Goal: Information Seeking & Learning: Compare options

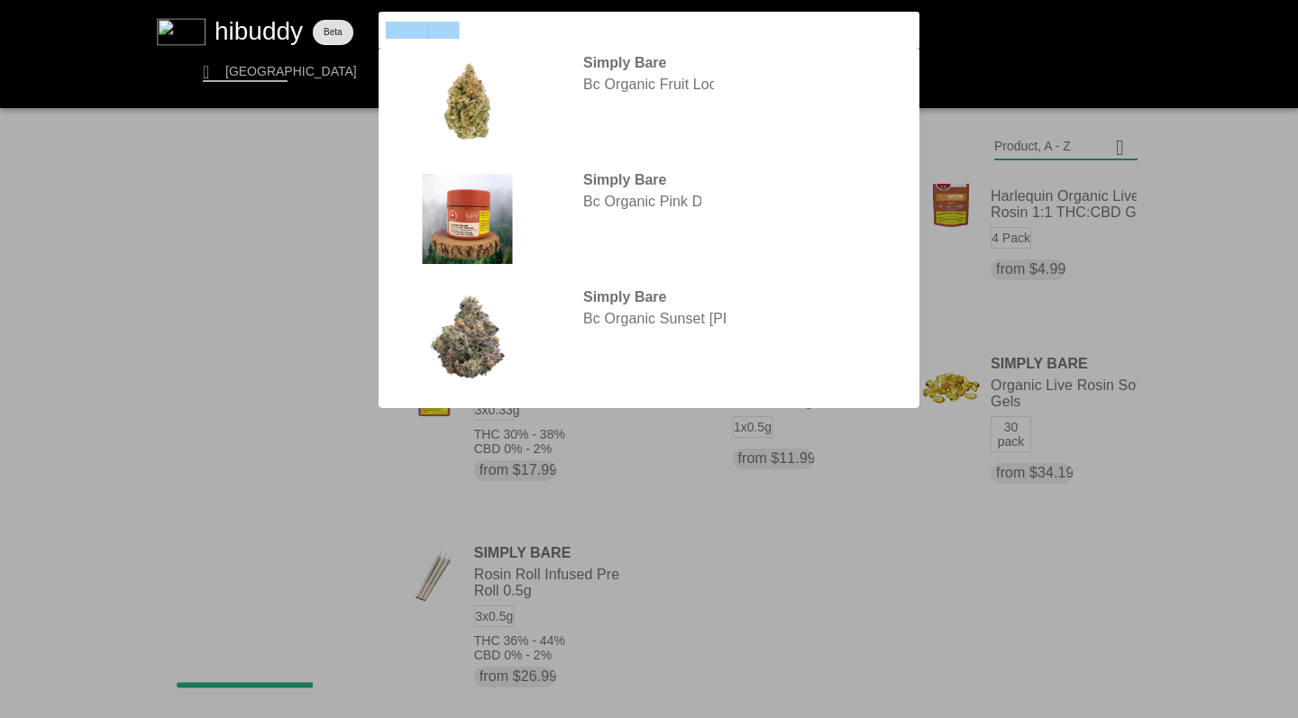
click at [300, 5] on flt-glass-pane at bounding box center [649, 359] width 1298 height 718
type input "carmel"
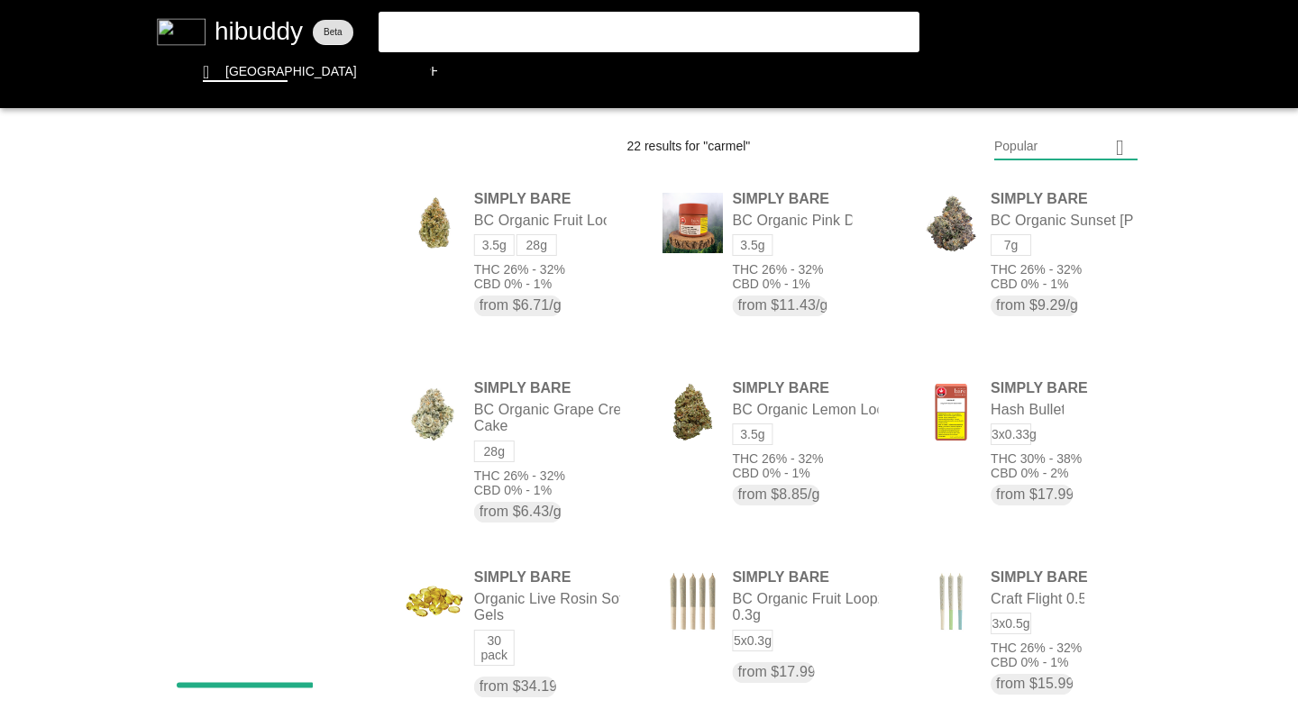
click at [455, 18] on flt-glass-pane at bounding box center [649, 359] width 1298 height 718
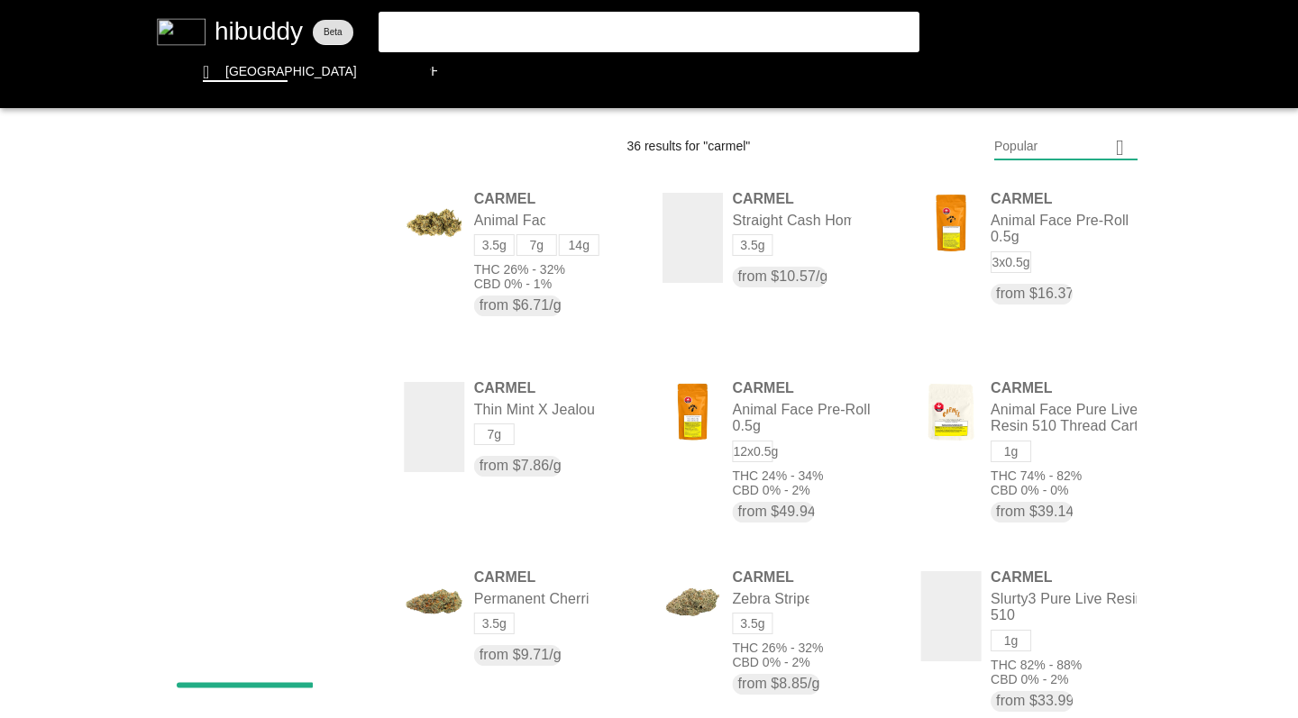
click at [1008, 156] on flt-glass-pane at bounding box center [649, 359] width 1298 height 718
click at [1009, 286] on flt-glass-pane at bounding box center [649, 359] width 1298 height 718
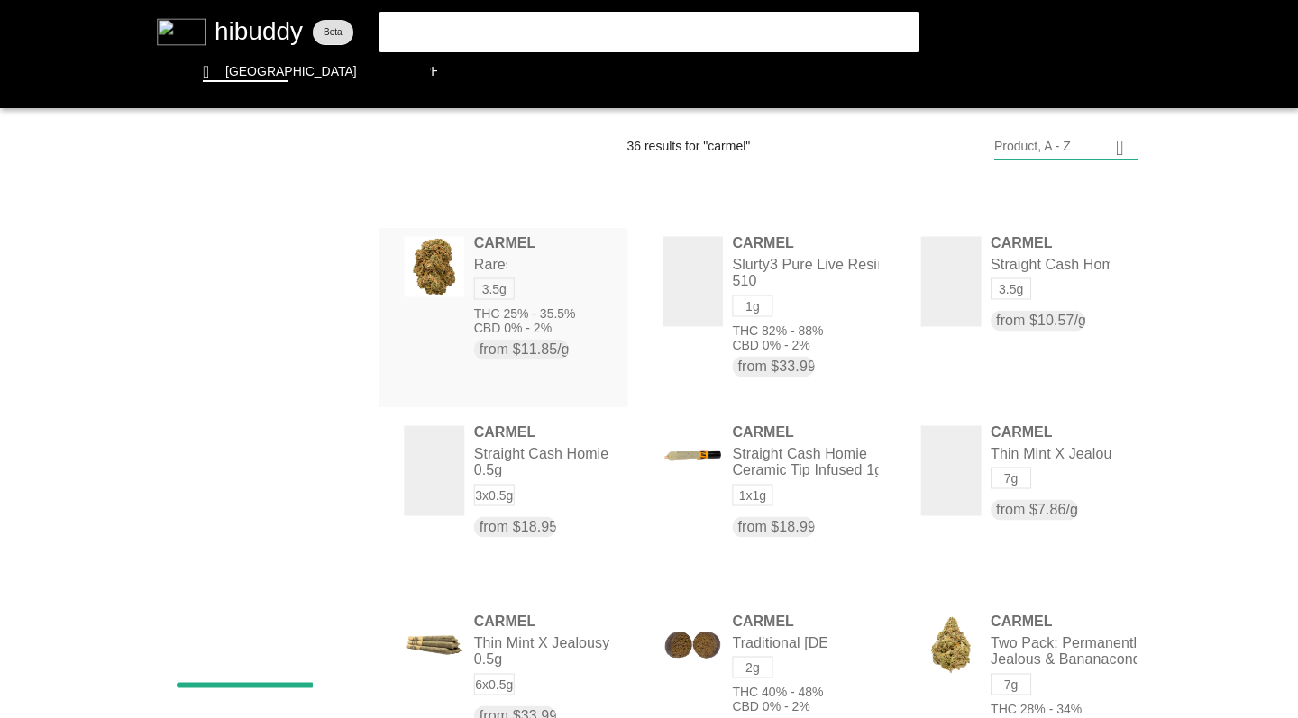
click at [965, 288] on flt-glass-pane at bounding box center [649, 359] width 1298 height 718
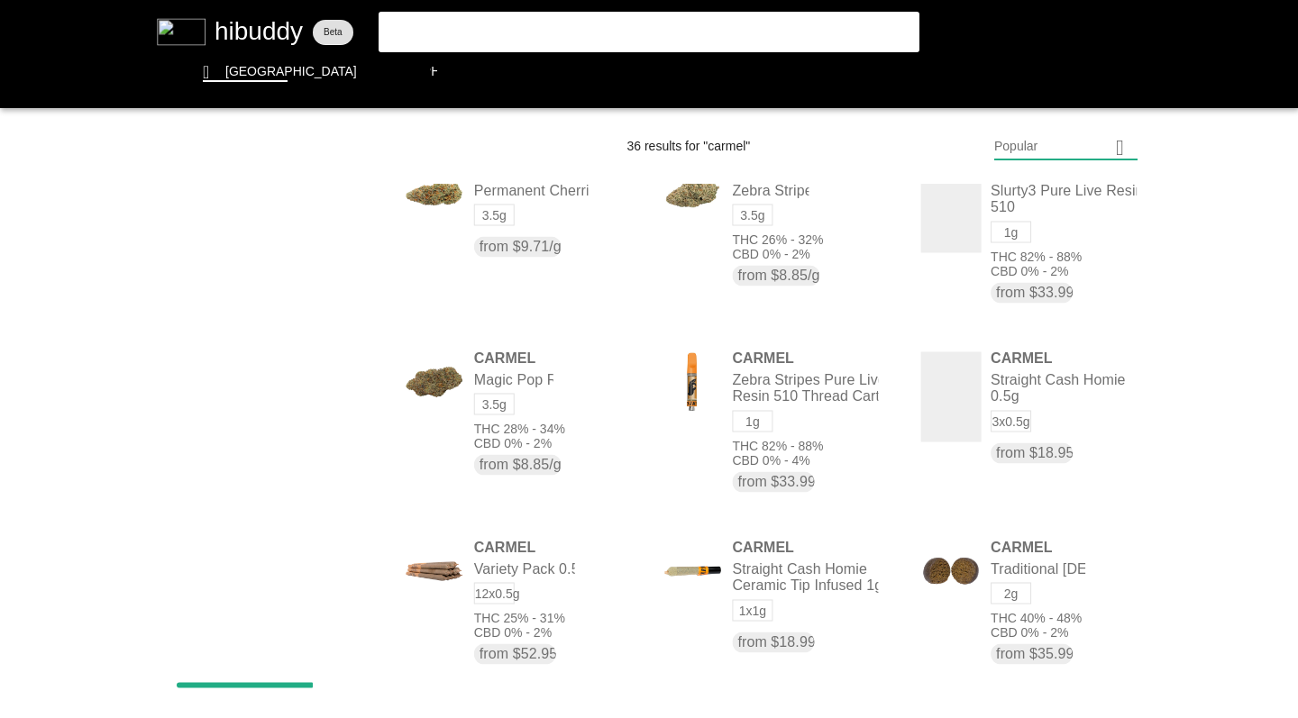
click at [956, 394] on flt-glass-pane at bounding box center [649, 359] width 1298 height 718
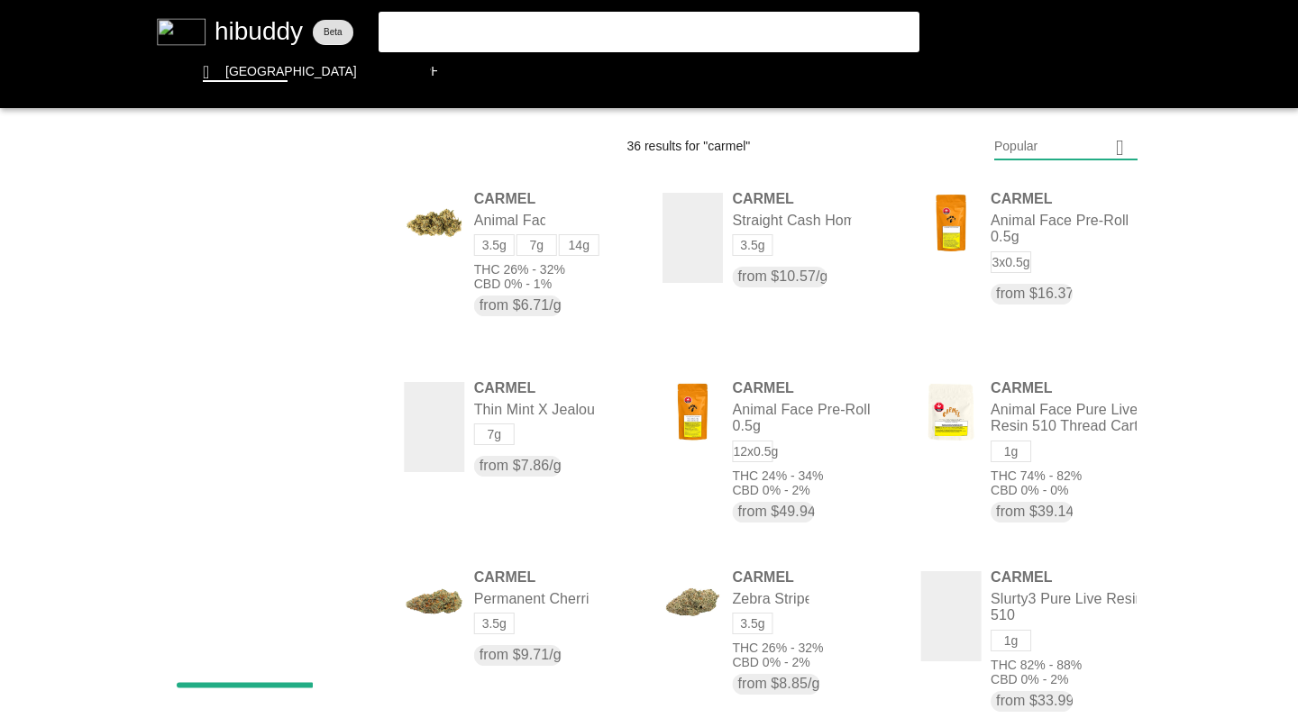
click at [899, 73] on flt-glass-pane at bounding box center [649, 359] width 1298 height 718
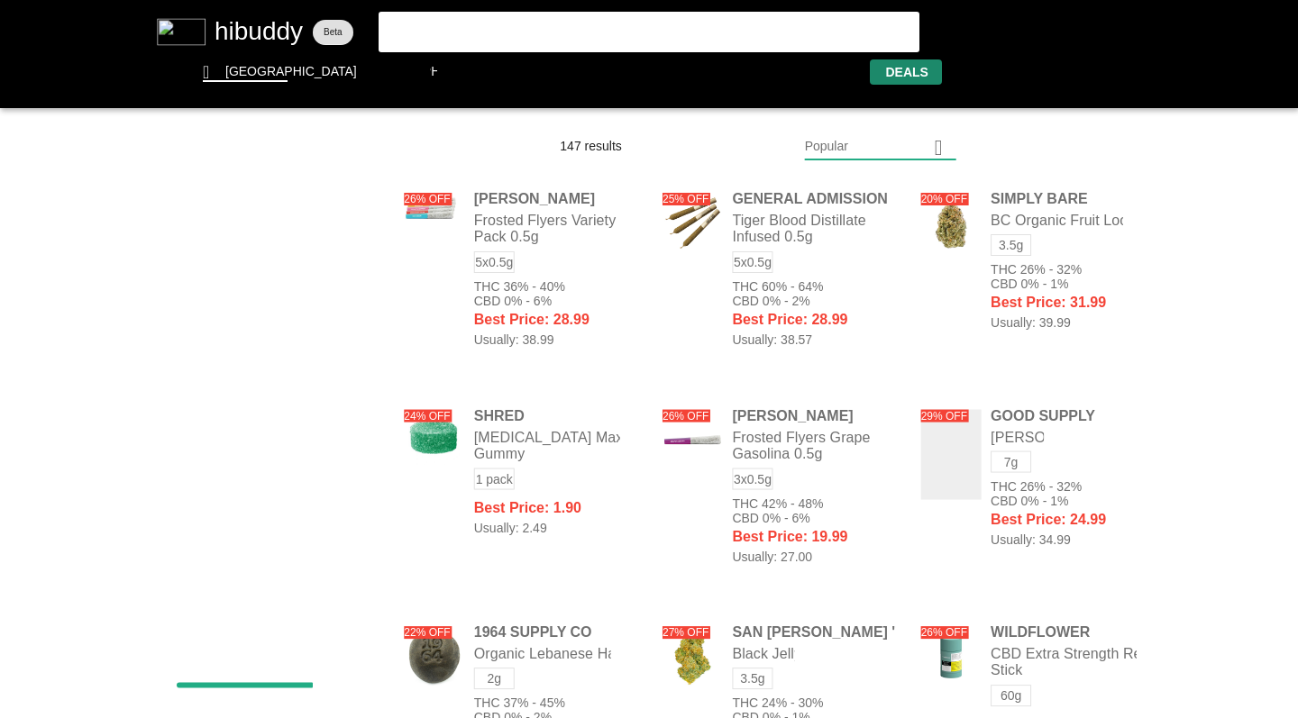
click at [835, 146] on flt-glass-pane at bounding box center [649, 359] width 1298 height 718
click at [837, 324] on flt-glass-pane at bounding box center [649, 359] width 1298 height 718
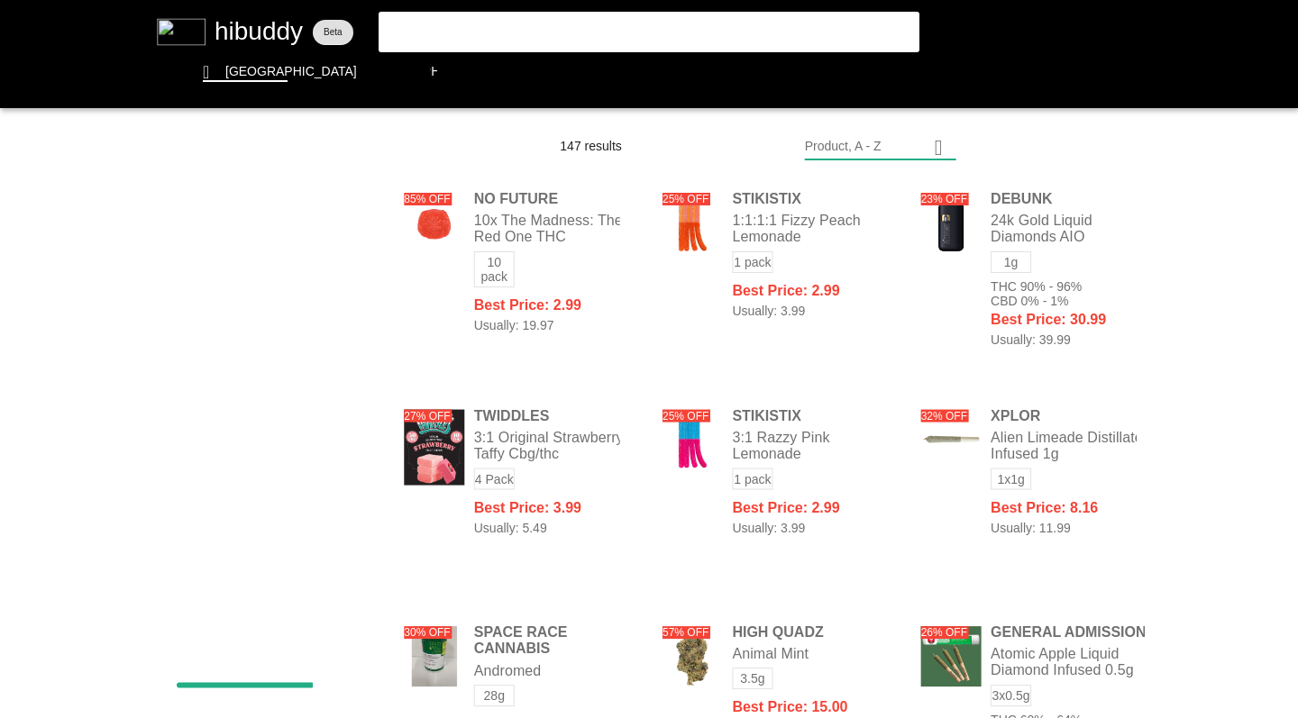
click at [854, 144] on flt-glass-pane at bounding box center [649, 359] width 1298 height 718
click at [826, 416] on flt-glass-pane at bounding box center [649, 359] width 1298 height 718
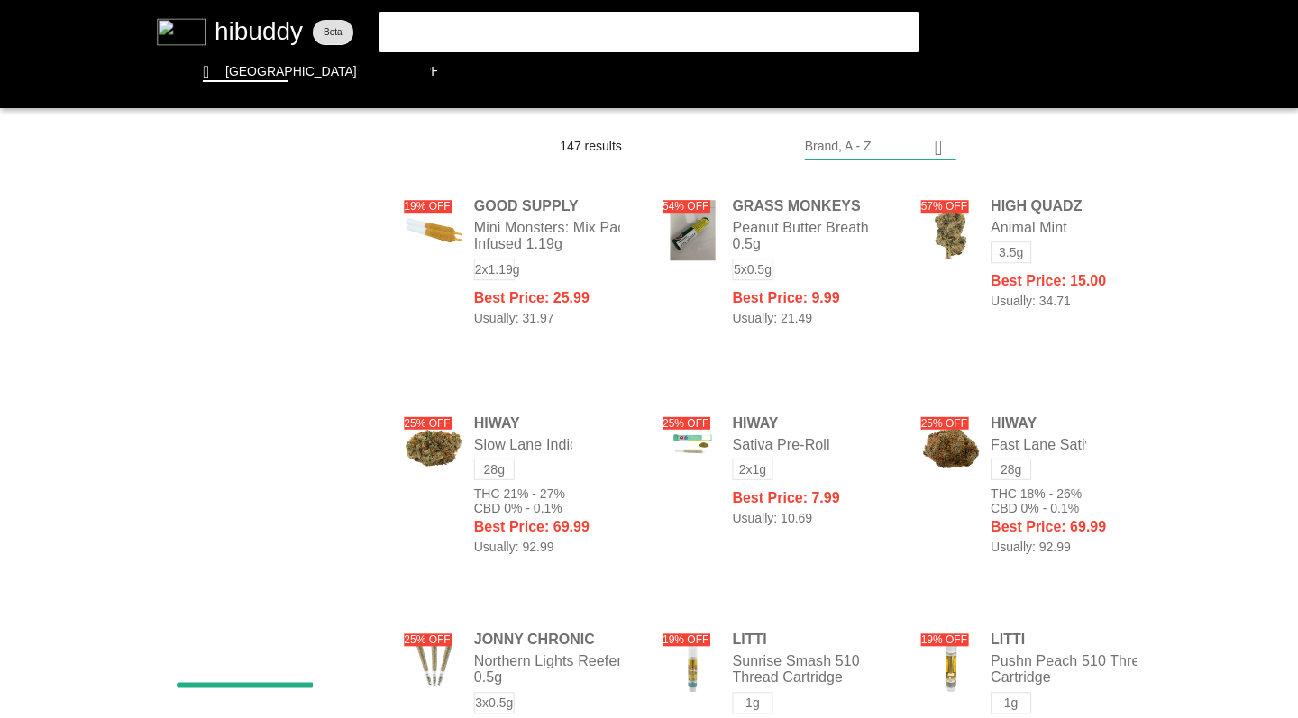
click at [1017, 243] on flt-glass-pane at bounding box center [649, 359] width 1298 height 718
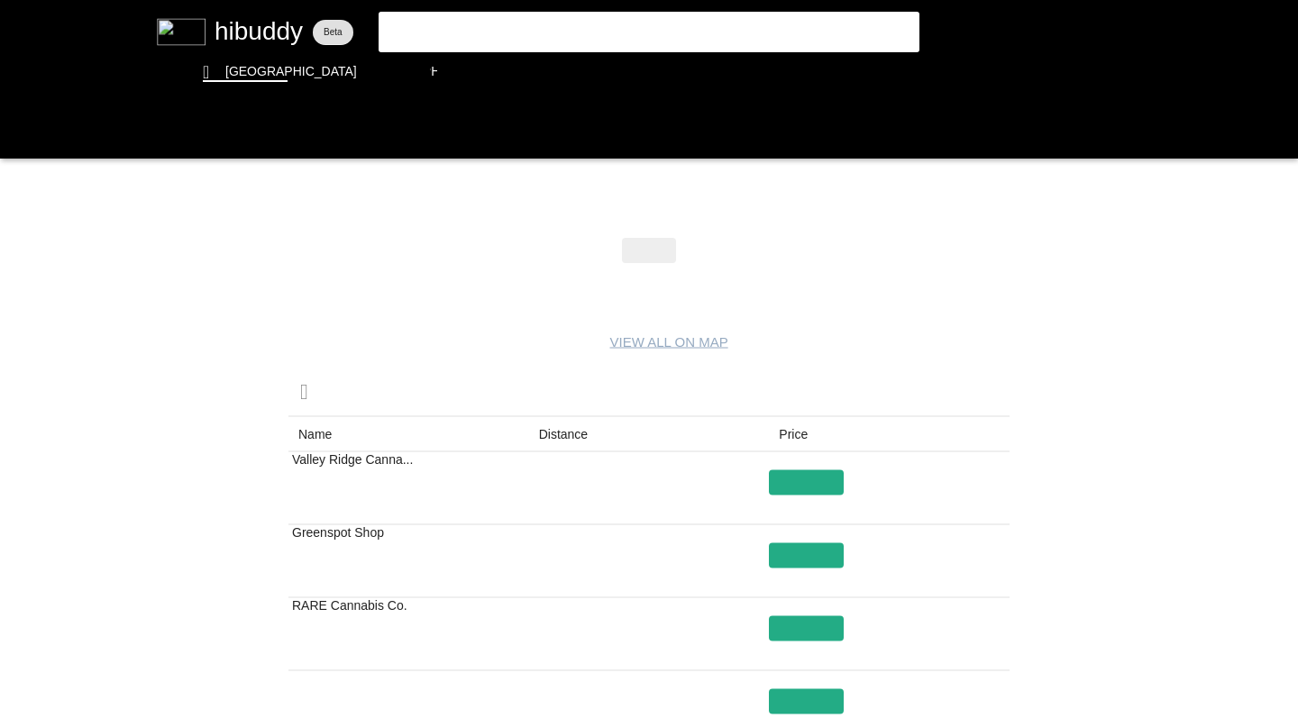
click at [798, 507] on flt-glass-pane at bounding box center [649, 359] width 1298 height 718
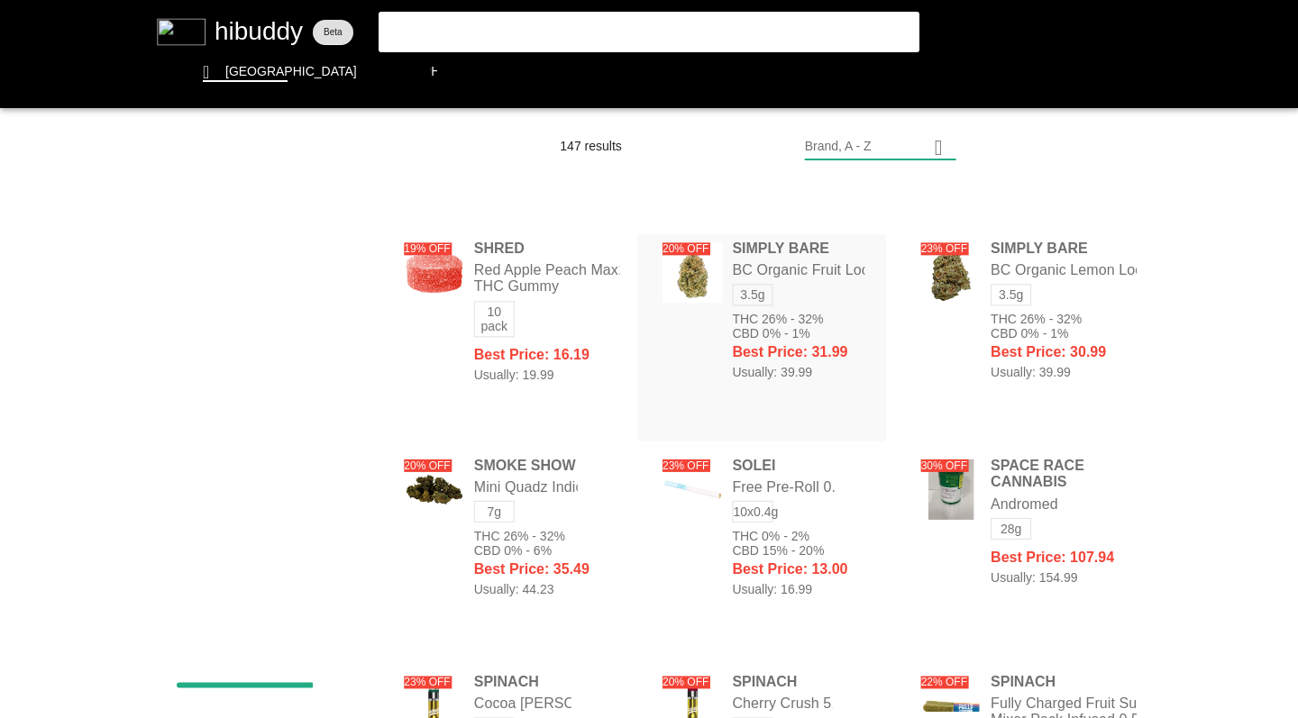
click at [1033, 319] on flt-glass-pane at bounding box center [649, 359] width 1298 height 718
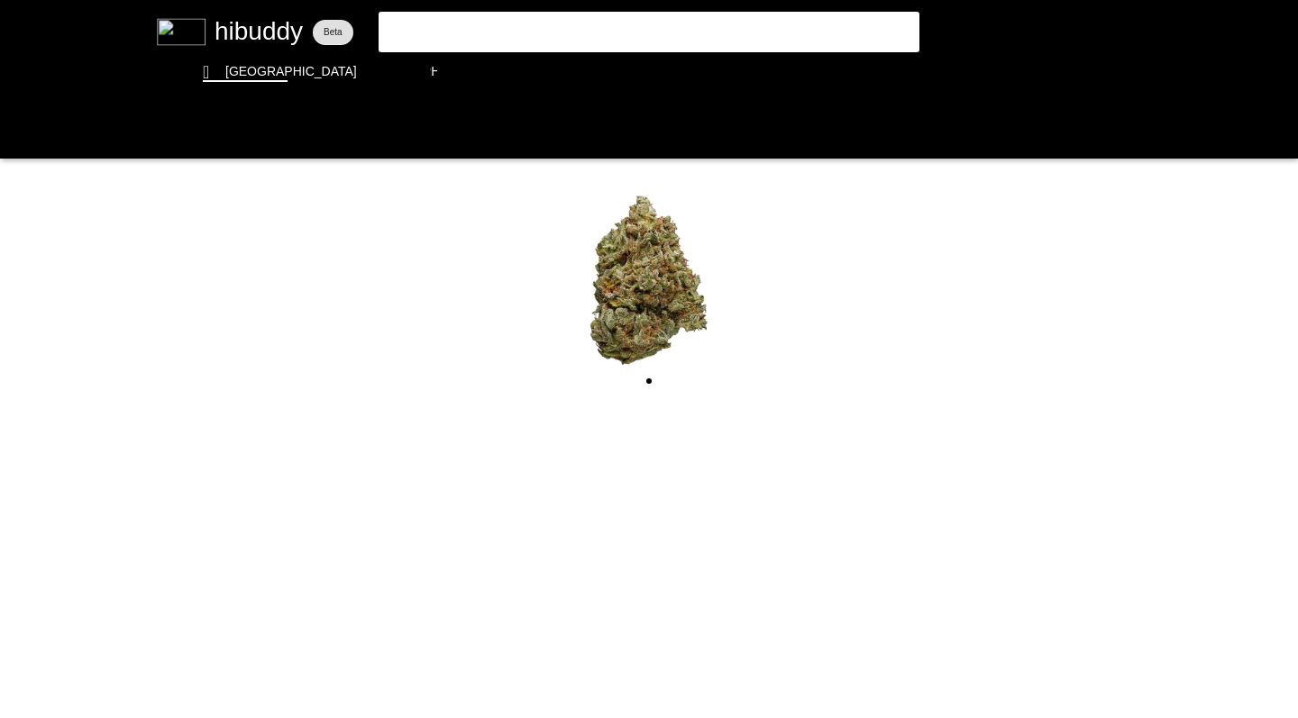
click at [16, 130] on flt-glass-pane at bounding box center [649, 359] width 1298 height 718
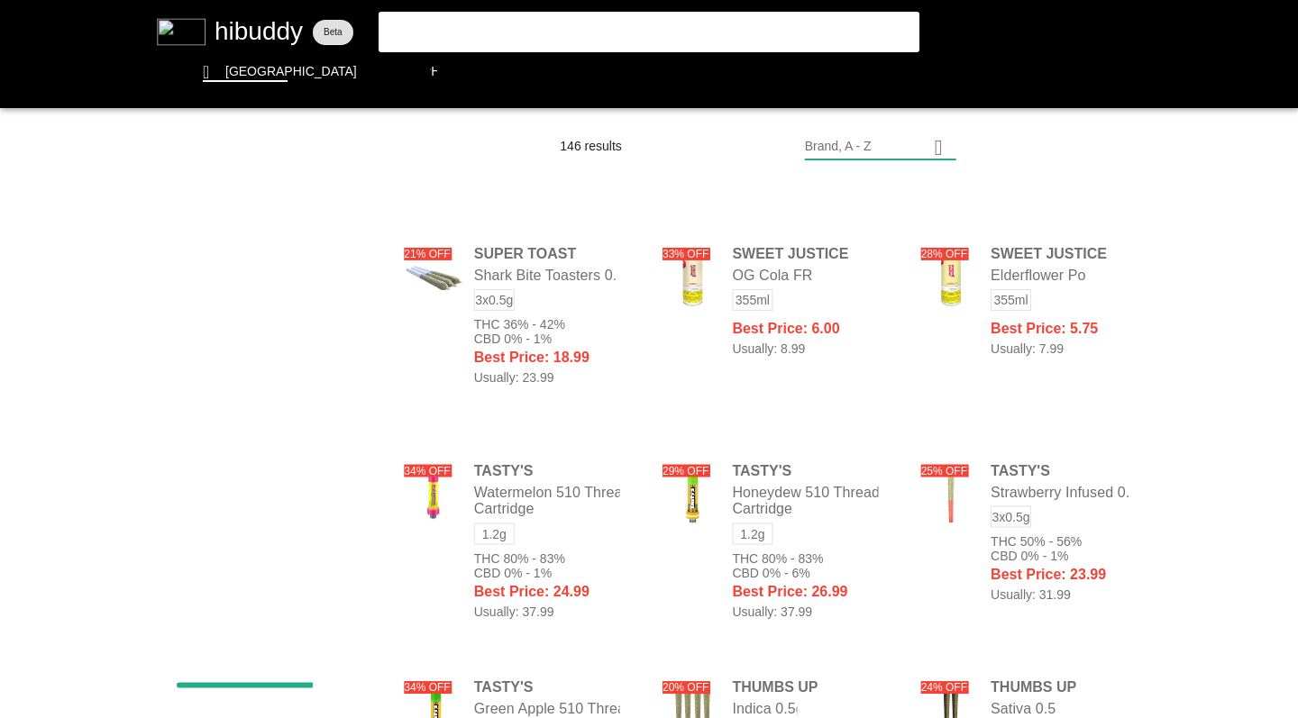
drag, startPoint x: 300, startPoint y: 5, endPoint x: 443, endPoint y: 29, distance: 144.3
click at [443, 29] on flt-glass-pane at bounding box center [649, 359] width 1298 height 718
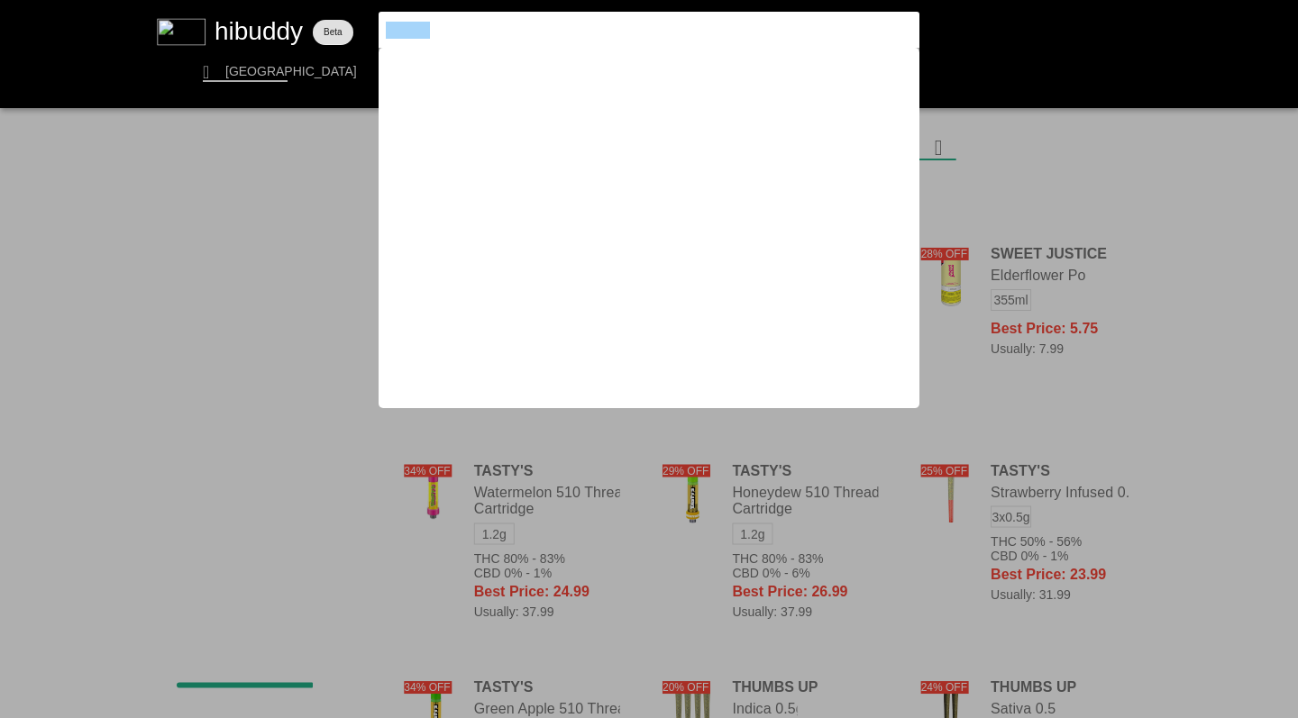
drag, startPoint x: 443, startPoint y: 29, endPoint x: 371, endPoint y: 28, distance: 71.2
click at [371, 28] on flt-glass-pane at bounding box center [649, 359] width 1298 height 718
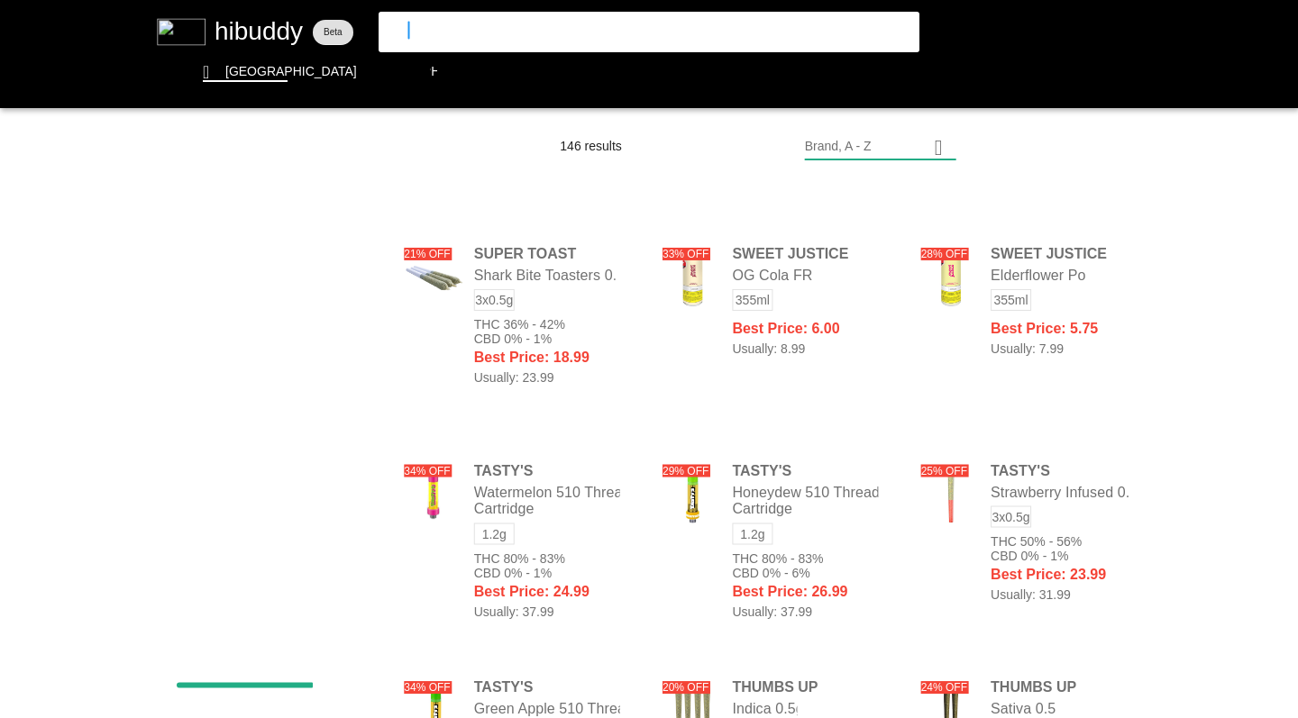
type input "sitka"
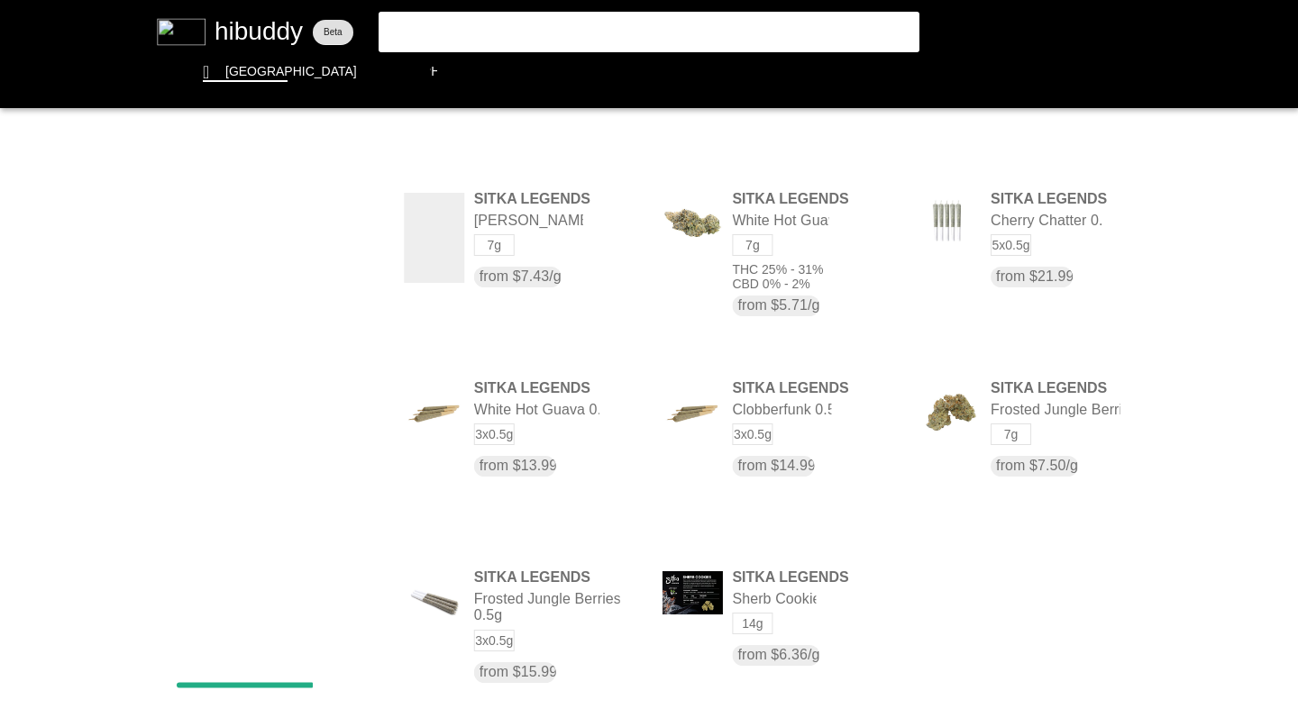
click at [527, 278] on flt-glass-pane at bounding box center [649, 359] width 1298 height 718
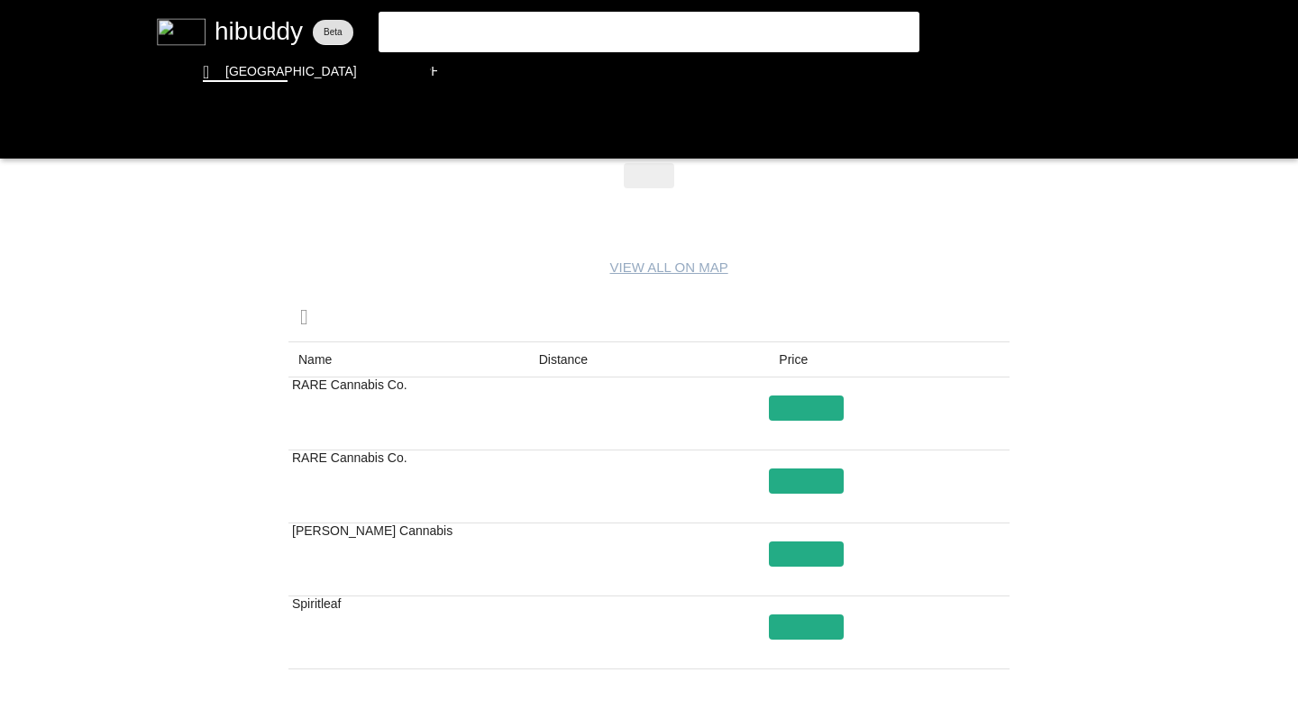
click at [422, 28] on flt-glass-pane at bounding box center [649, 359] width 1298 height 718
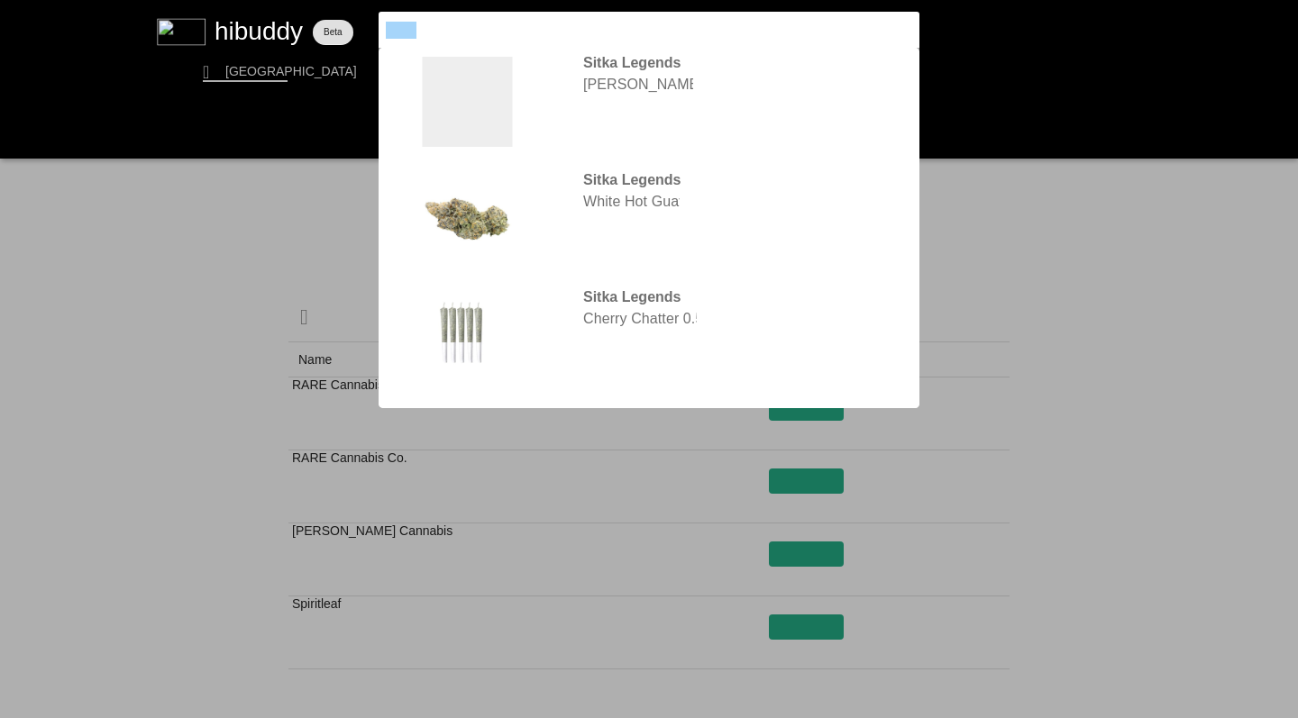
drag, startPoint x: 371, startPoint y: 28, endPoint x: 350, endPoint y: 23, distance: 22.1
click at [350, 23] on flt-glass-pane at bounding box center [649, 359] width 1298 height 718
type input "grass monkey"
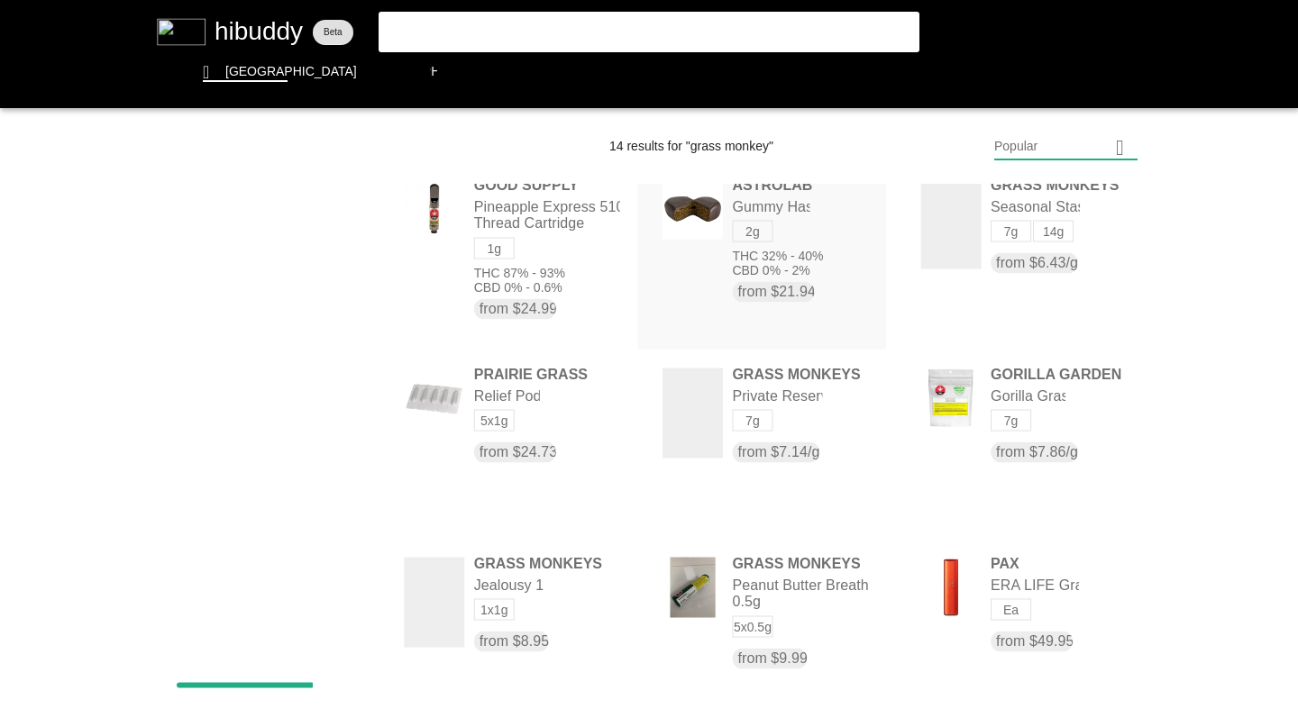
click at [1009, 143] on flt-glass-pane at bounding box center [649, 359] width 1298 height 718
click at [1008, 406] on flt-glass-pane at bounding box center [649, 359] width 1298 height 718
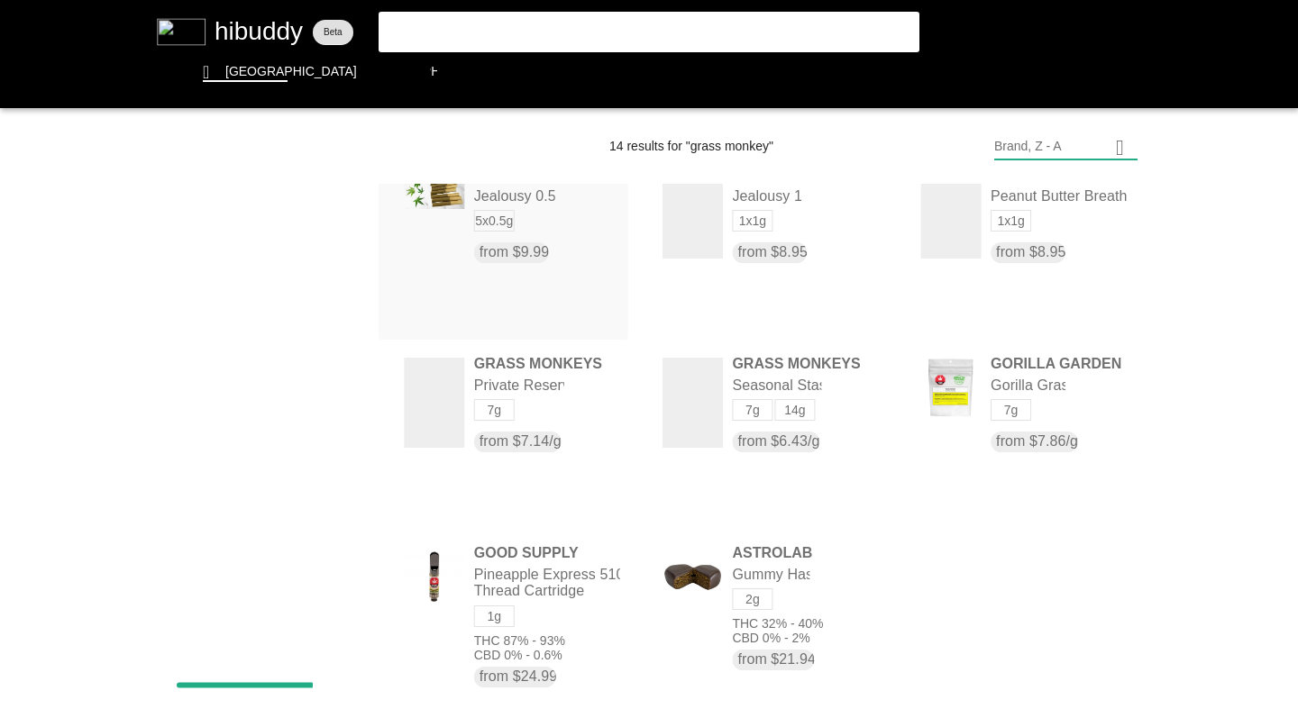
click at [479, 30] on flt-glass-pane at bounding box center [649, 359] width 1298 height 718
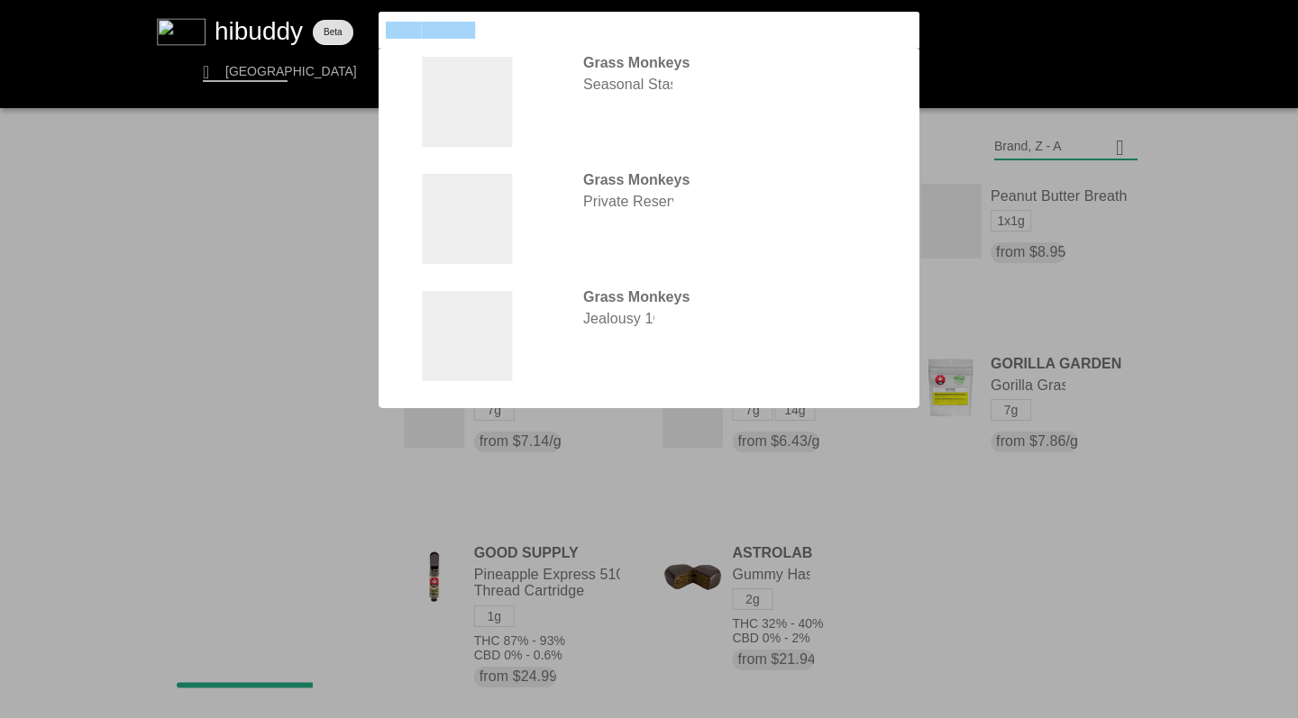
drag, startPoint x: 350, startPoint y: 23, endPoint x: 324, endPoint y: 14, distance: 27.1
click at [324, 14] on flt-glass-pane at bounding box center [649, 359] width 1298 height 718
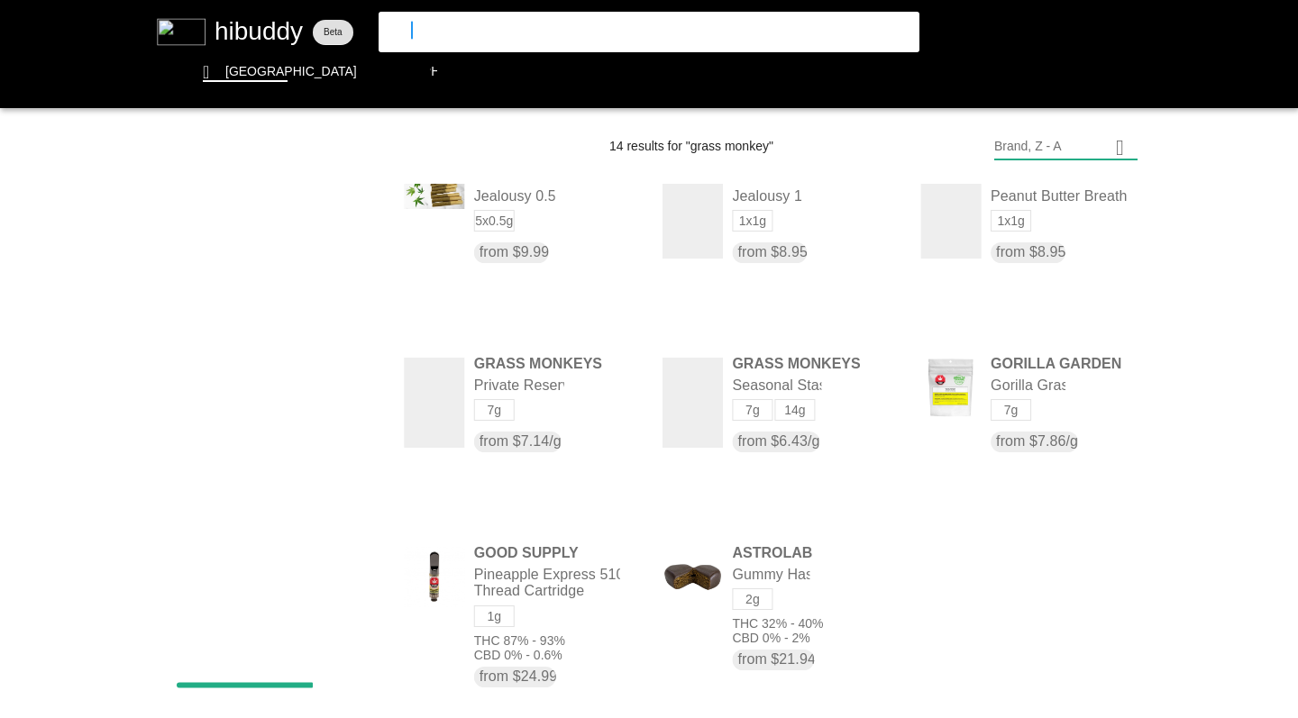
type input "four54"
